Goal: Task Accomplishment & Management: Manage account settings

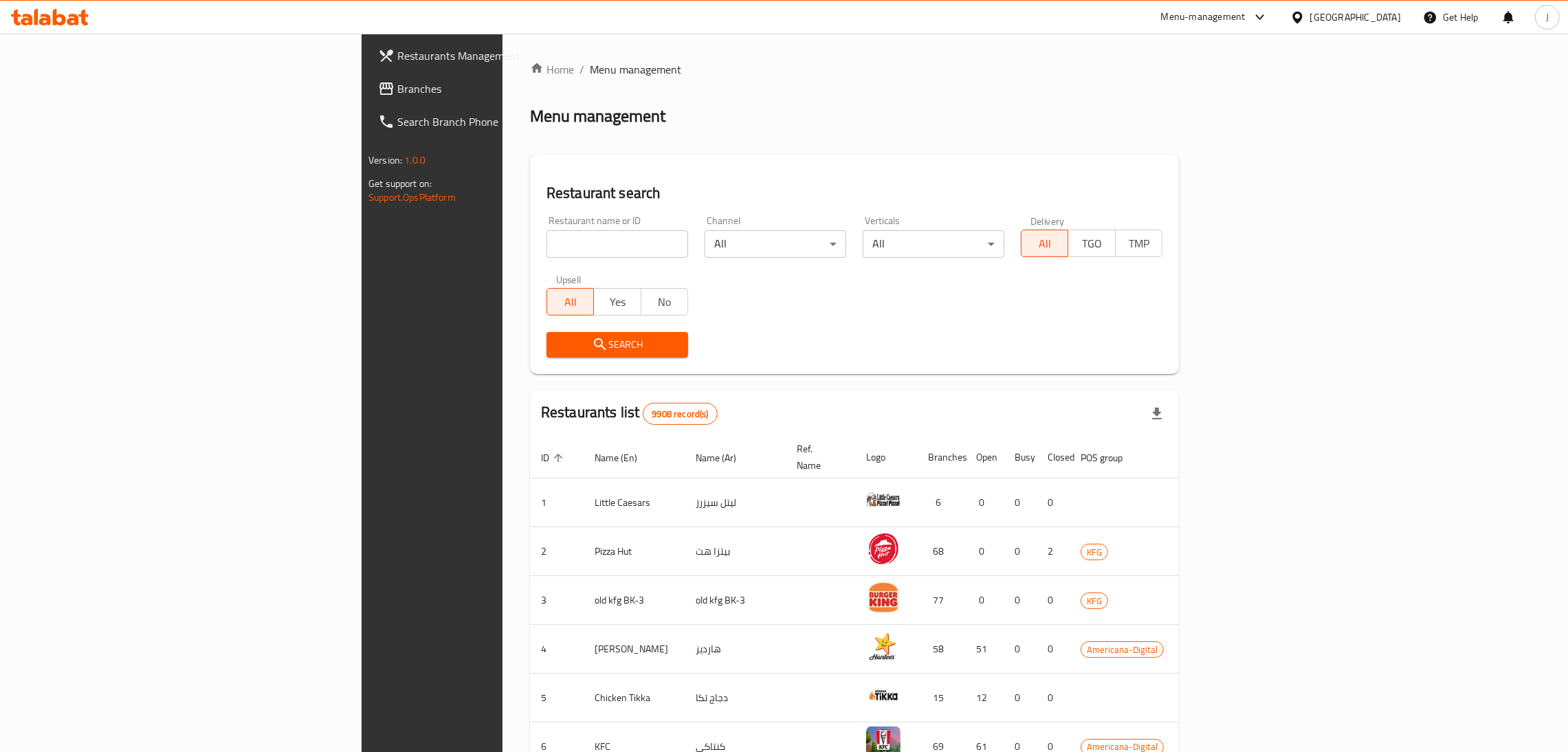
click at [1245, 20] on div "Menu-management" at bounding box center [1203, 16] width 85 height 16
click at [1202, 153] on div "Restaurant-Management" at bounding box center [1190, 152] width 108 height 15
